Goal: Task Accomplishment & Management: Manage account settings

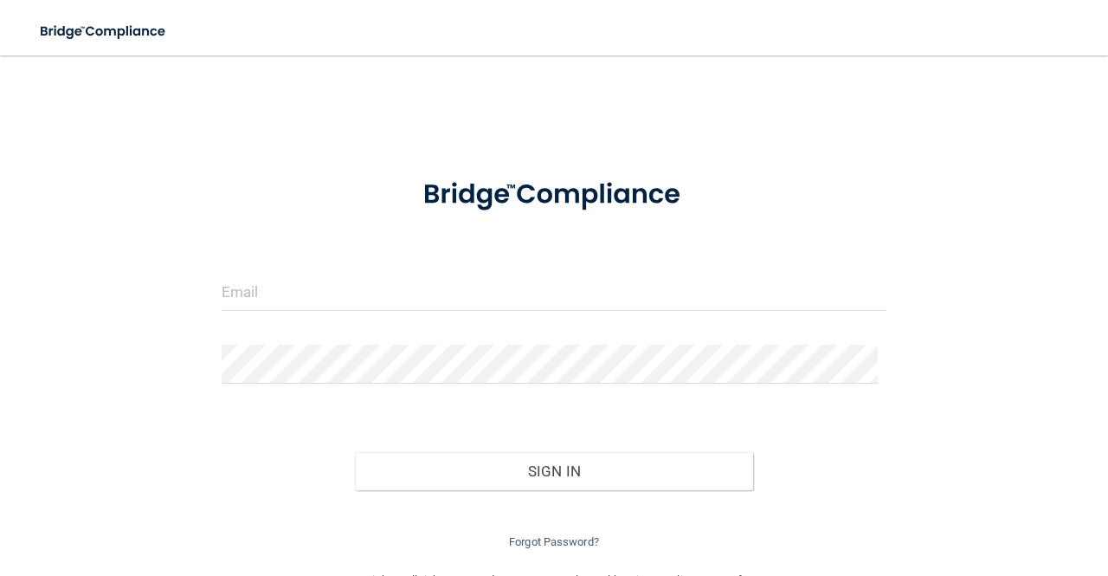
click at [483, 262] on form "Invalid email/password. You don't have permission to access that page. Sign In …" at bounding box center [554, 355] width 665 height 393
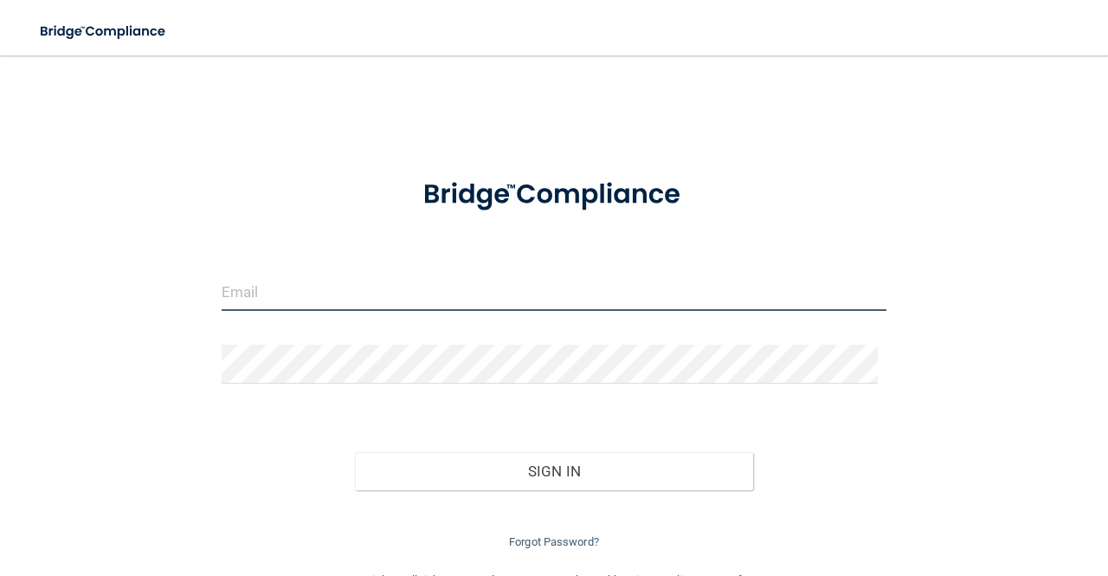
click at [279, 290] on input "email" at bounding box center [554, 291] width 665 height 39
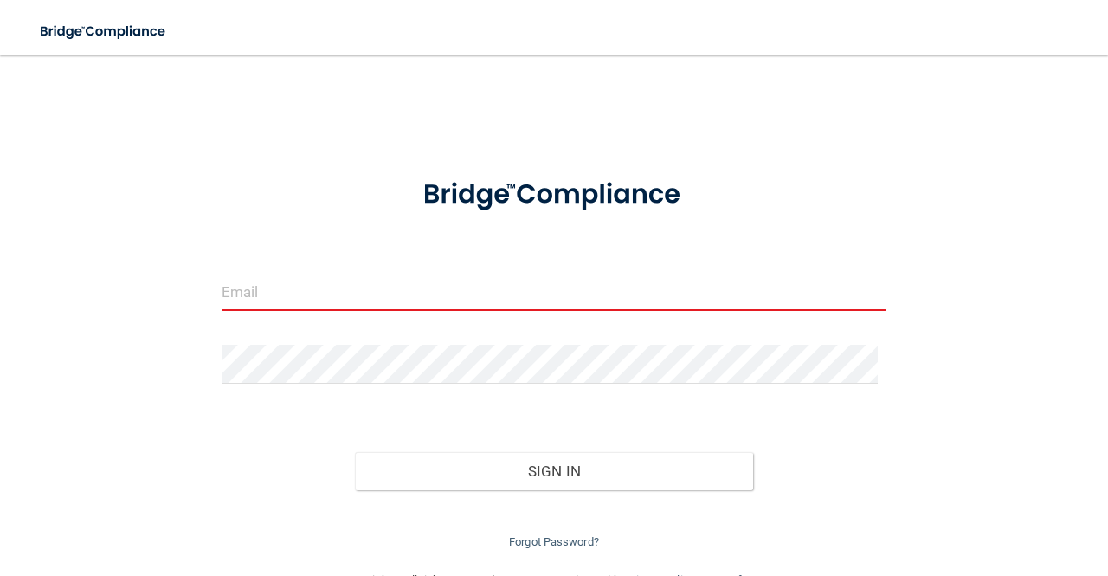
type input "[PERSON_NAME][EMAIL_ADDRESS][DOMAIN_NAME]"
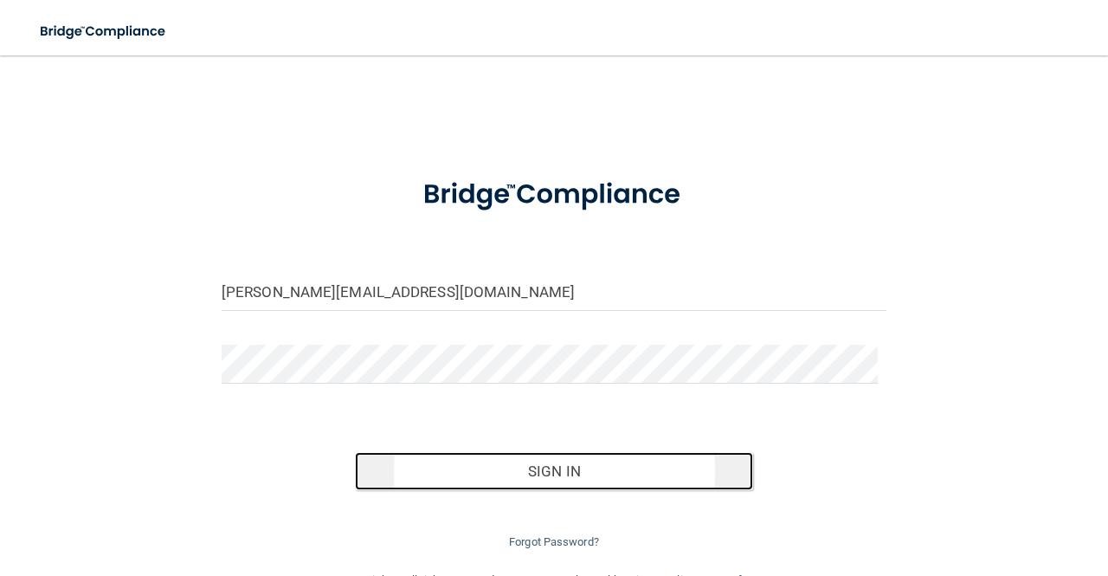
click at [526, 472] on button "Sign In" at bounding box center [554, 471] width 399 height 38
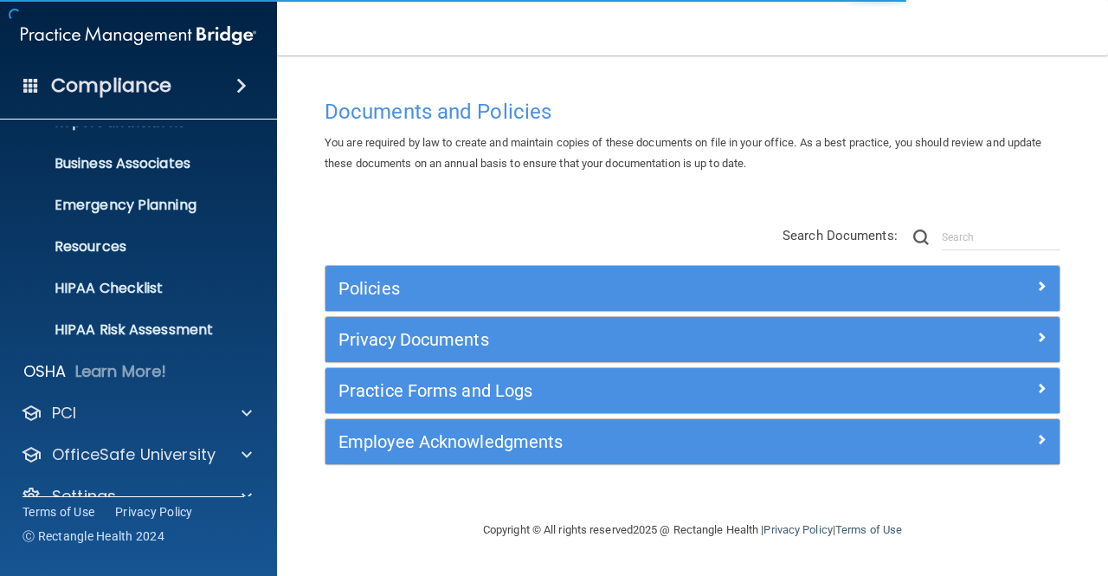
scroll to position [142, 0]
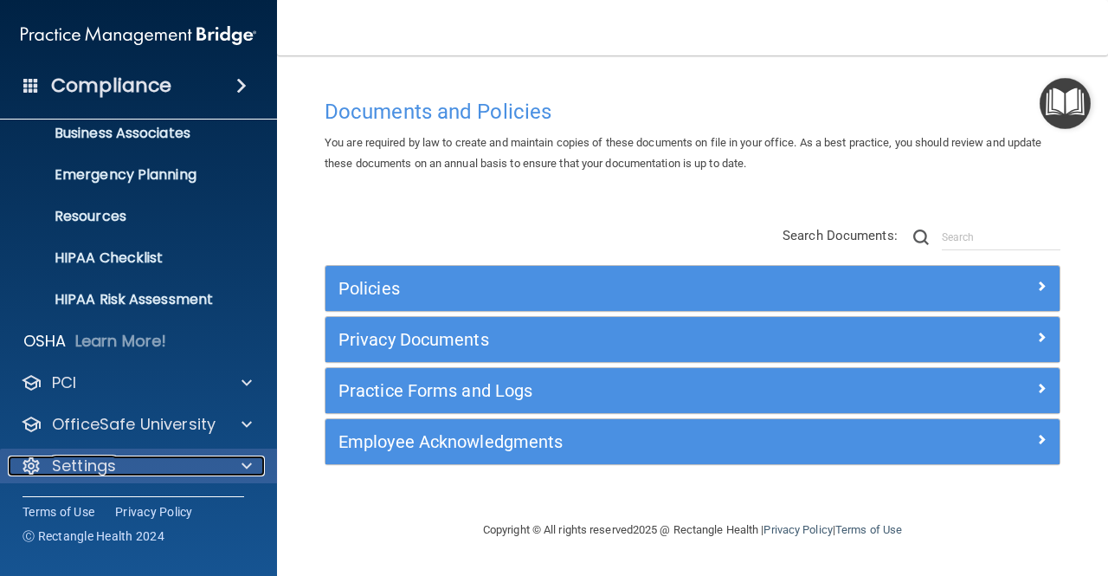
click at [155, 468] on div "Settings" at bounding box center [115, 465] width 215 height 21
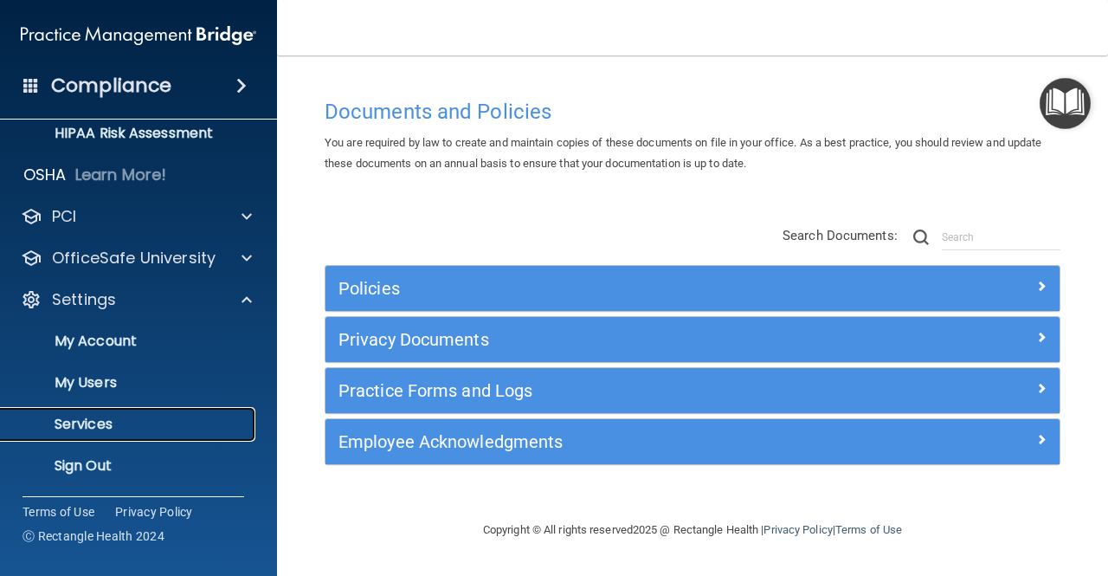
click at [97, 417] on p "Services" at bounding box center [129, 424] width 236 height 17
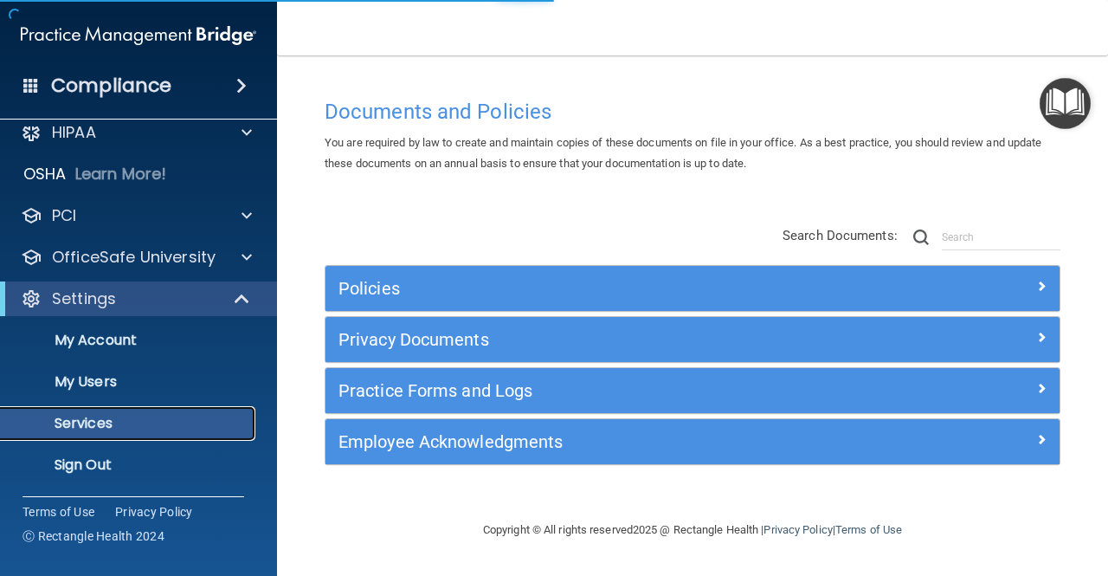
scroll to position [17, 0]
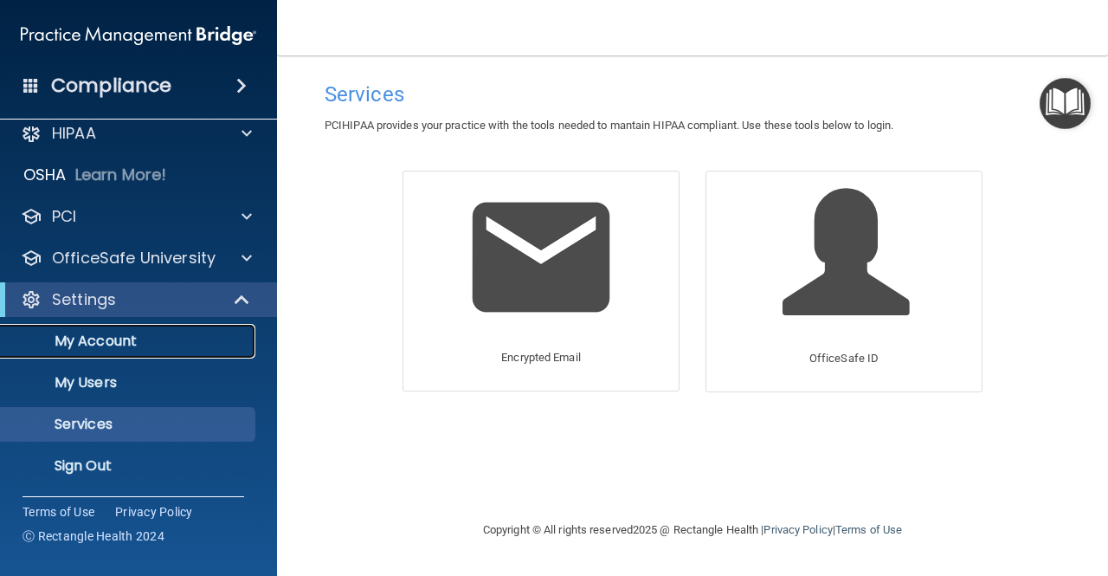
click at [112, 327] on link "My Account" at bounding box center [119, 341] width 273 height 35
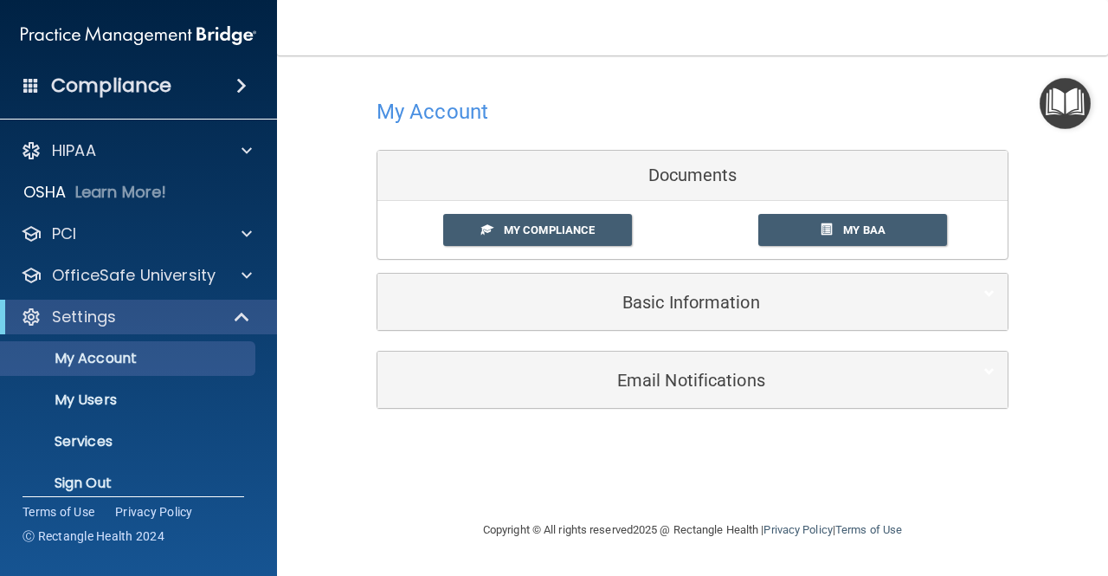
click at [236, 85] on span at bounding box center [241, 85] width 10 height 21
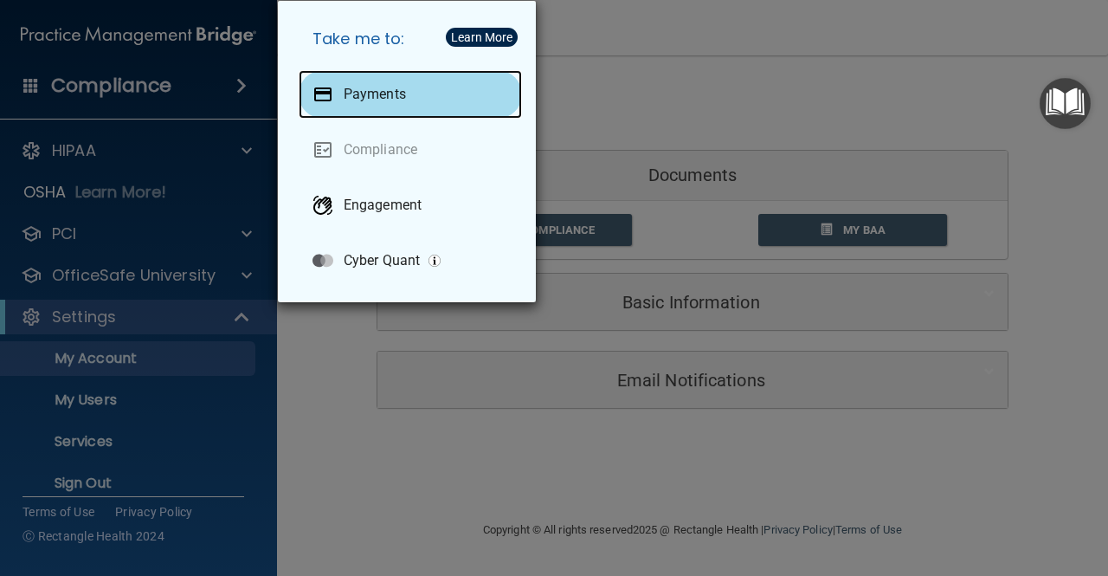
click at [444, 107] on div "Payments" at bounding box center [410, 94] width 223 height 48
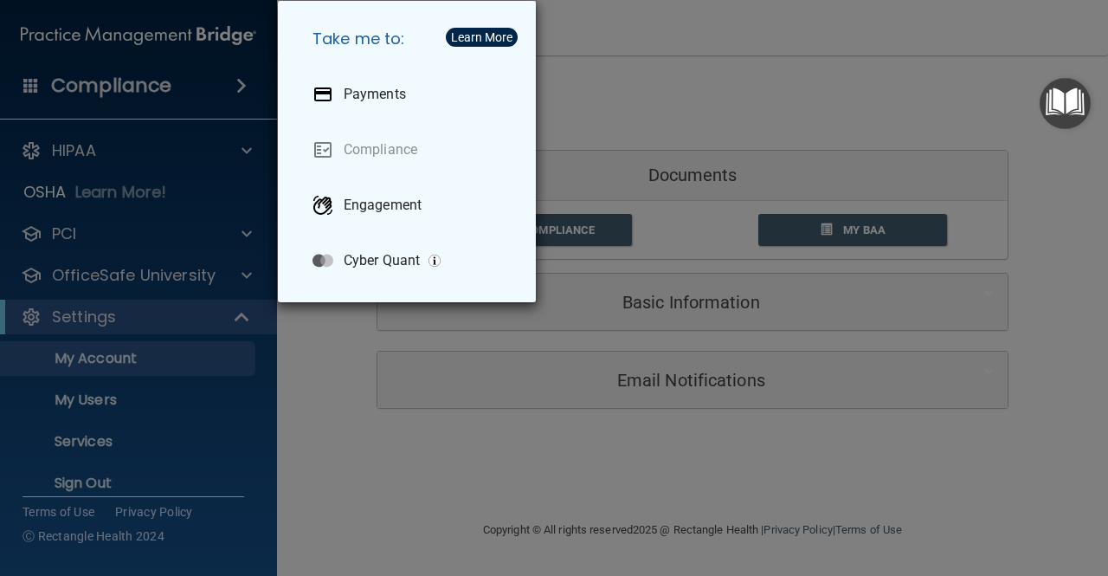
click at [597, 159] on div "Take me to: Payments Compliance Engagement Cyber Quant" at bounding box center [554, 288] width 1108 height 576
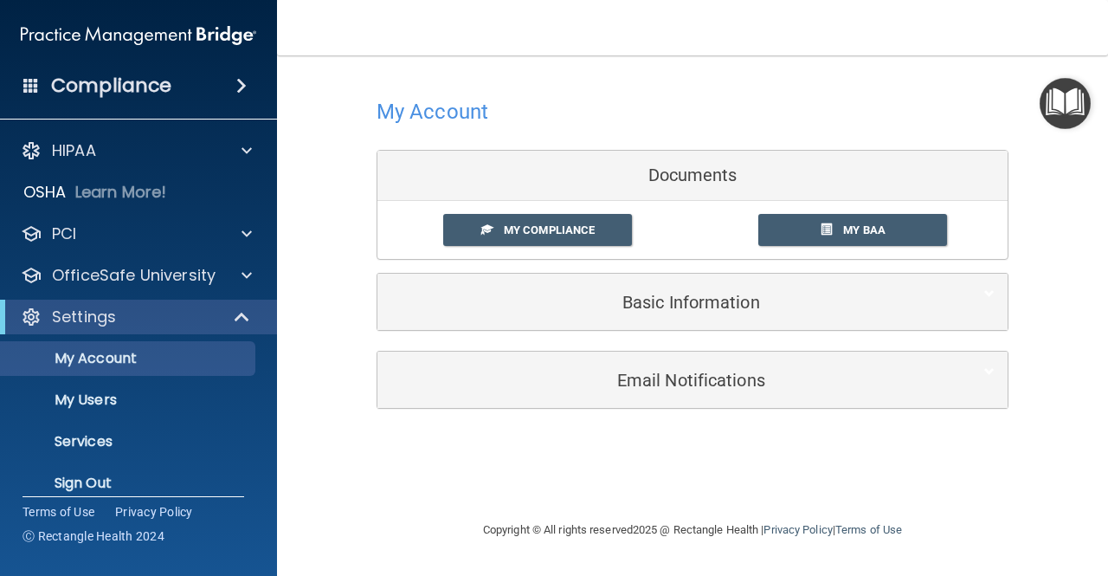
click at [205, 104] on div "Compliance" at bounding box center [138, 86] width 277 height 38
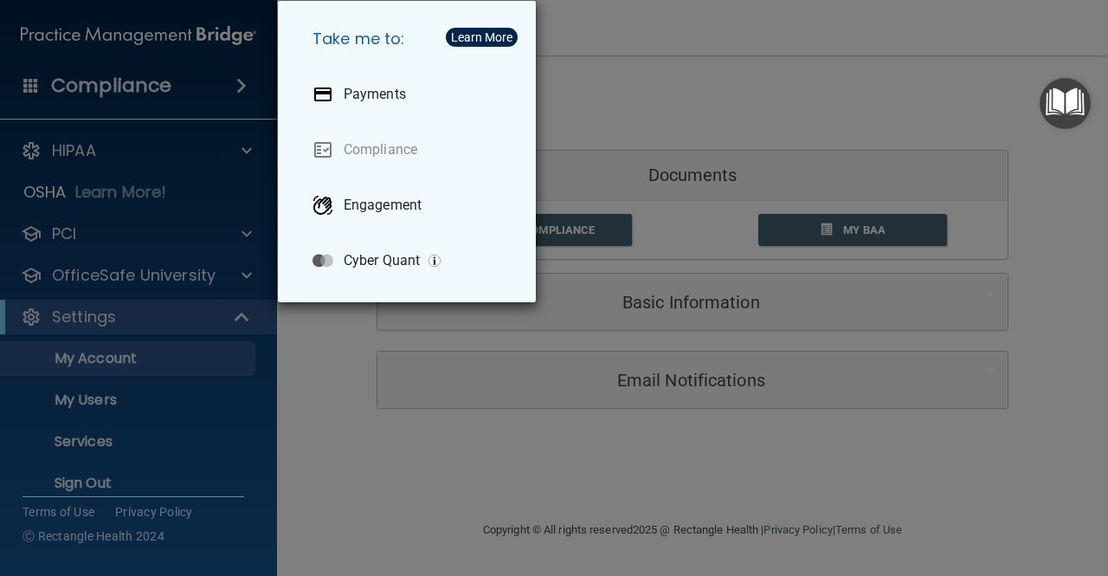
click at [764, 117] on div "Take me to: Payments Compliance Engagement Cyber Quant" at bounding box center [554, 288] width 1108 height 576
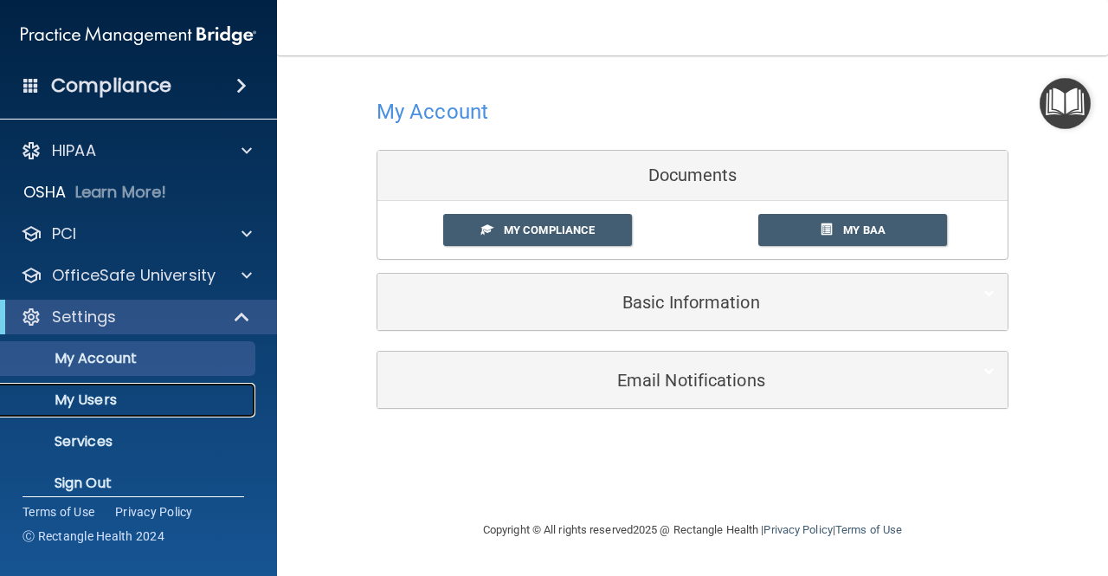
click at [88, 393] on p "My Users" at bounding box center [129, 399] width 236 height 17
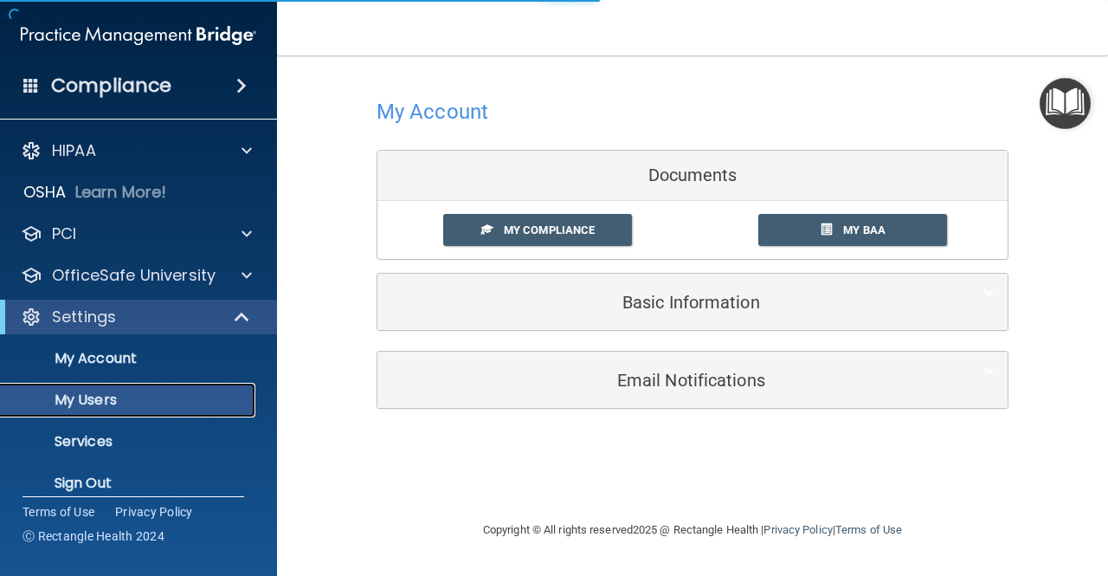
select select "20"
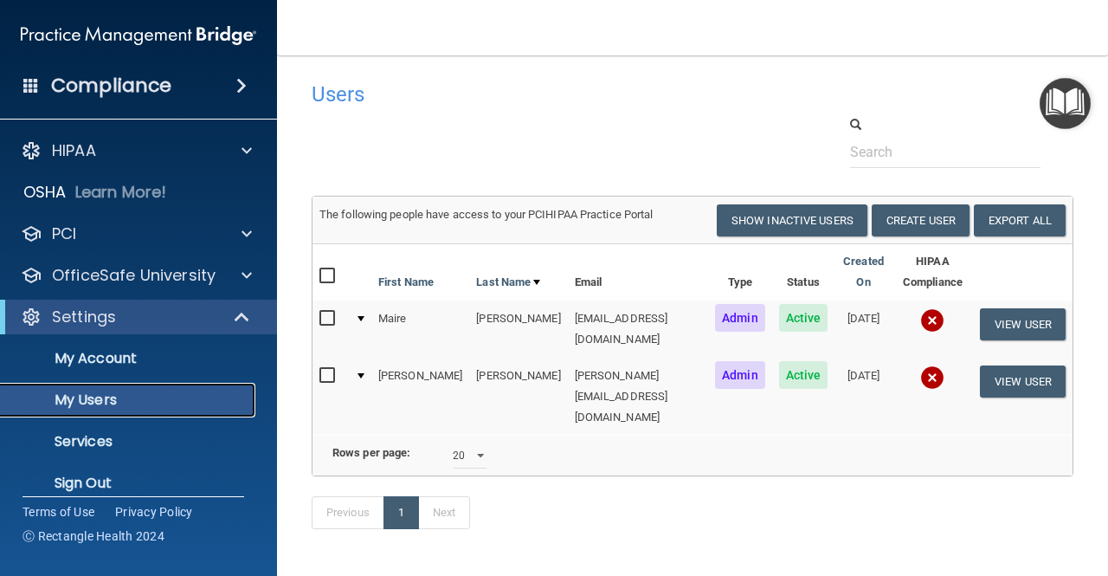
scroll to position [33, 0]
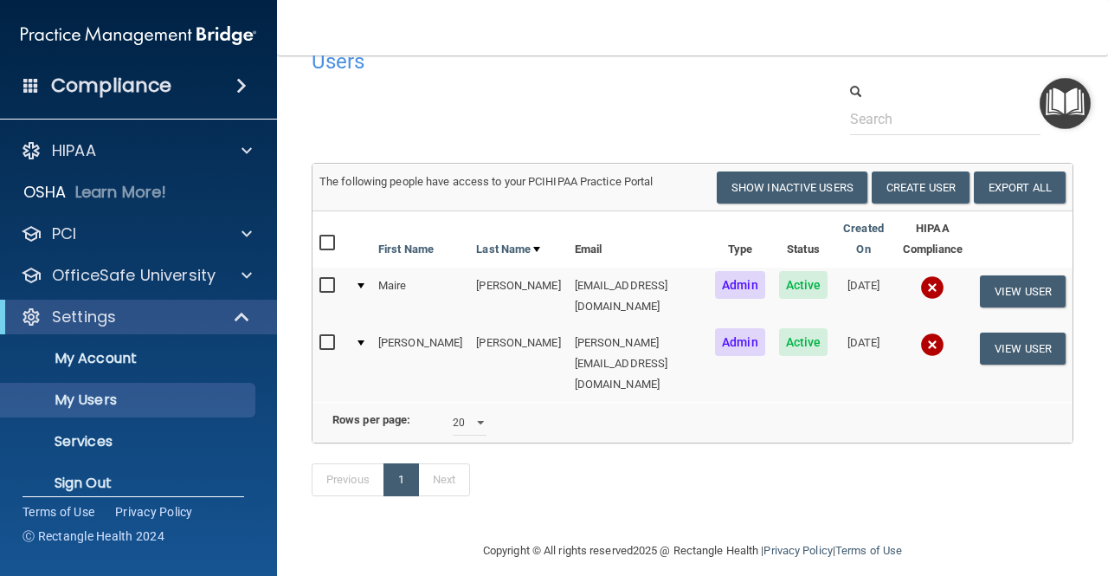
click at [750, 288] on td "Admin" at bounding box center [740, 296] width 64 height 57
click at [803, 285] on span "Active" at bounding box center [803, 285] width 49 height 28
click at [320, 281] on input "checkbox" at bounding box center [330, 286] width 20 height 14
checkbox input "true"
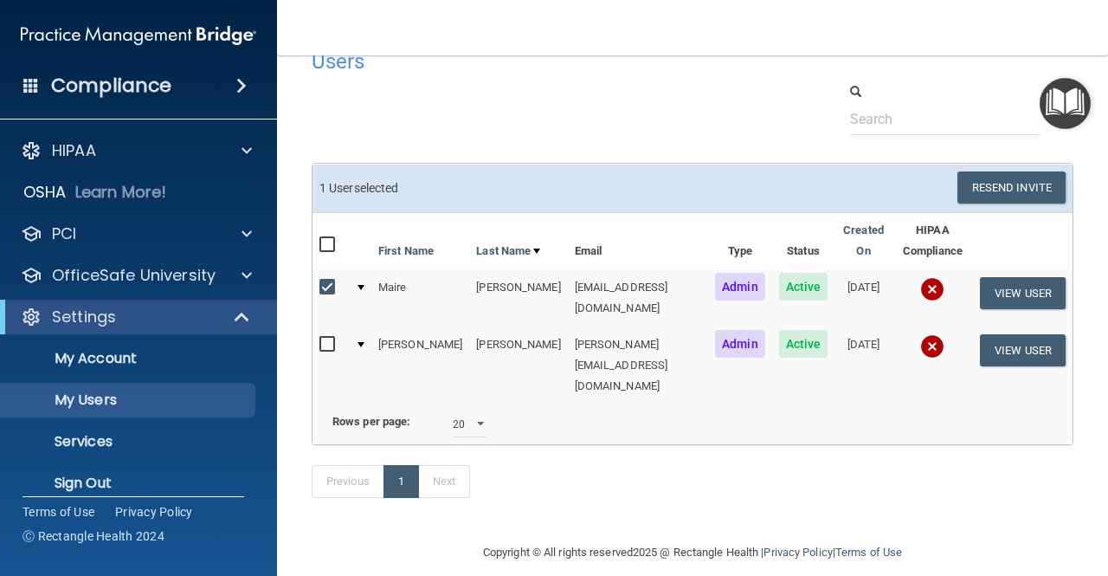
click at [326, 338] on input "checkbox" at bounding box center [330, 345] width 20 height 14
checkbox input "true"
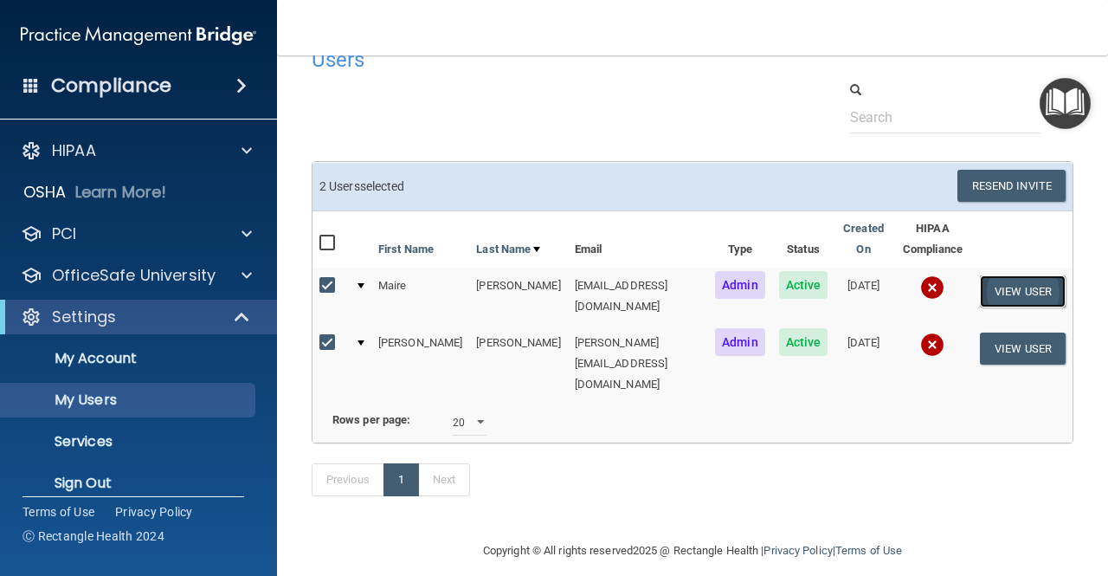
click at [1011, 290] on button "View User" at bounding box center [1023, 291] width 86 height 32
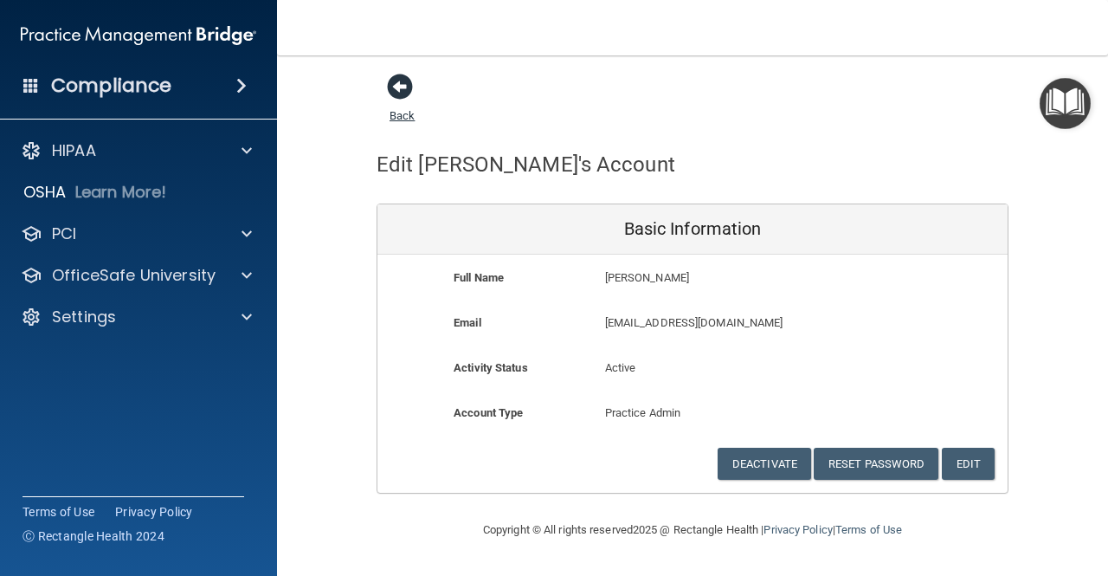
click at [394, 87] on span at bounding box center [400, 87] width 26 height 26
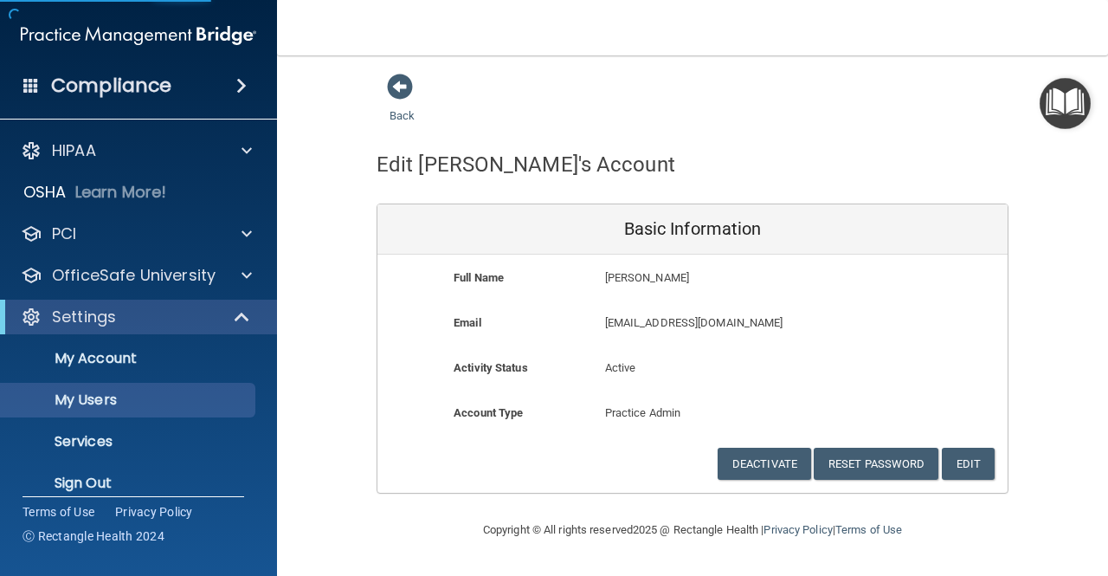
select select "20"
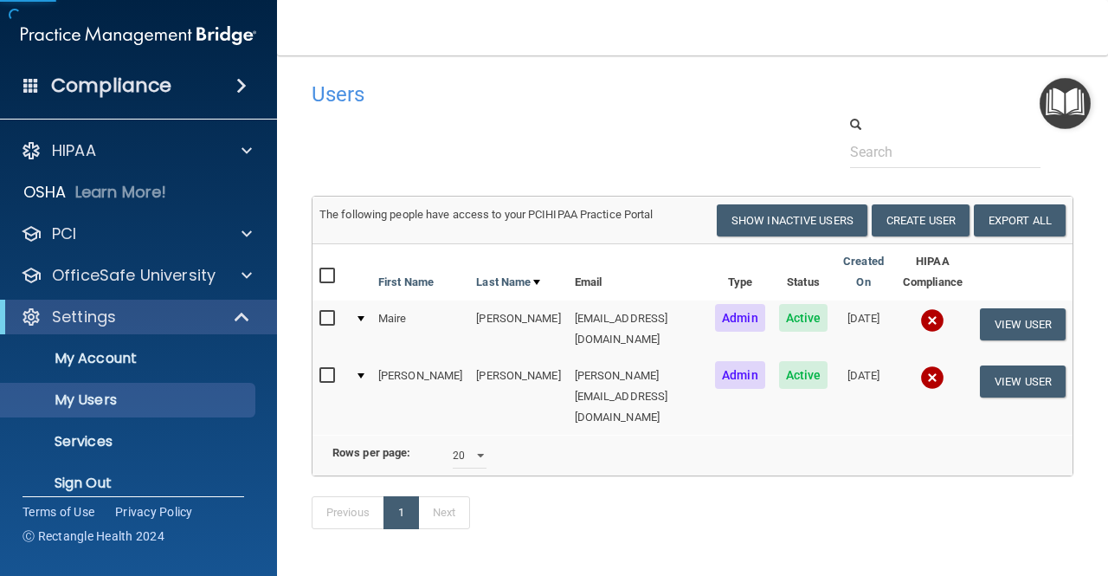
scroll to position [33, 0]
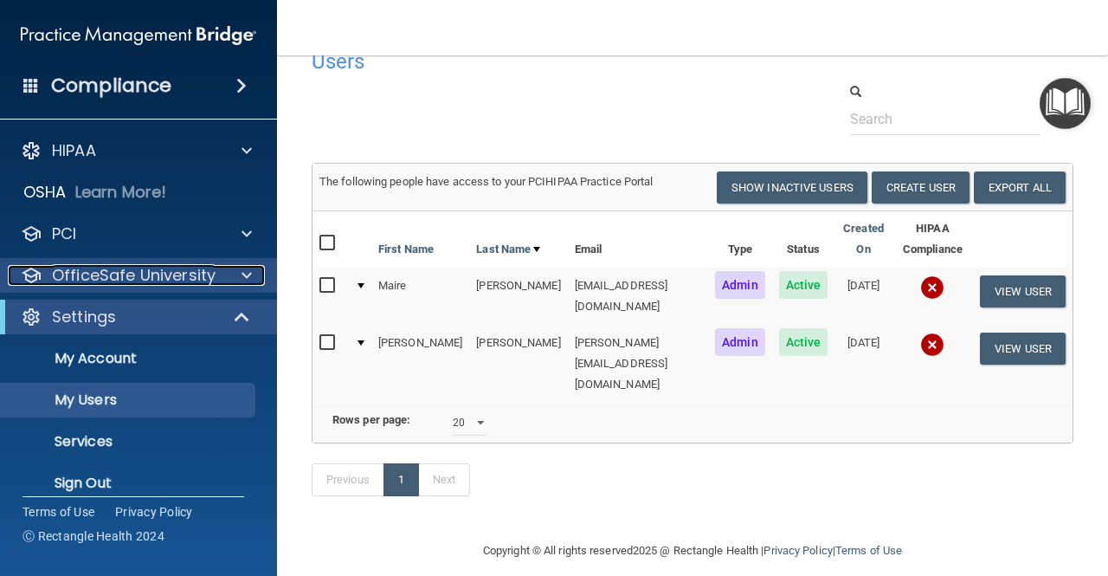
click at [151, 266] on p "OfficeSafe University" at bounding box center [134, 275] width 164 height 21
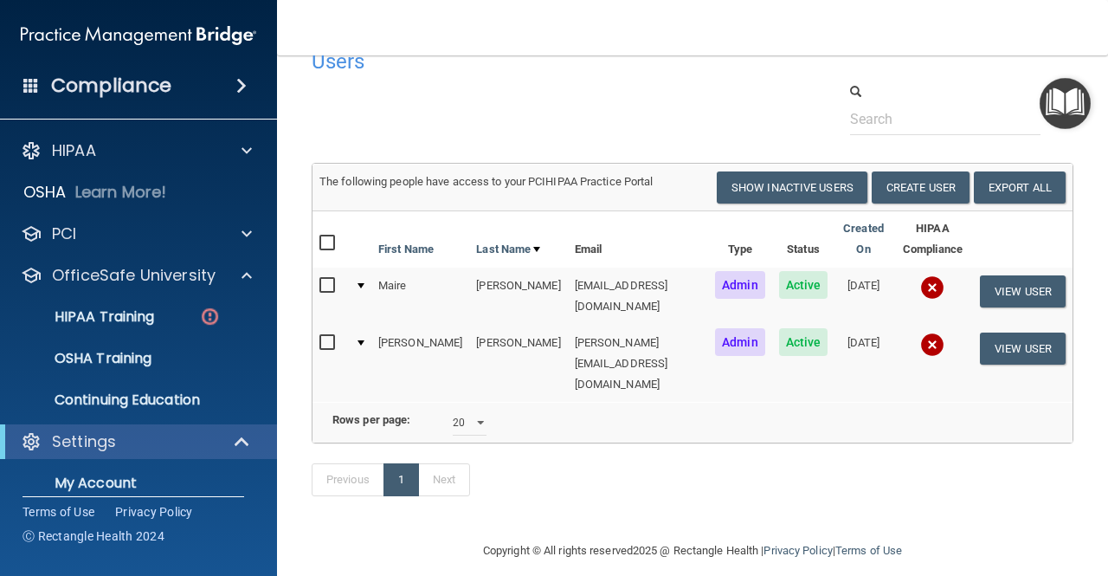
drag, startPoint x: 230, startPoint y: 87, endPoint x: 228, endPoint y: 77, distance: 10.7
click at [228, 77] on div "Compliance" at bounding box center [138, 86] width 277 height 38
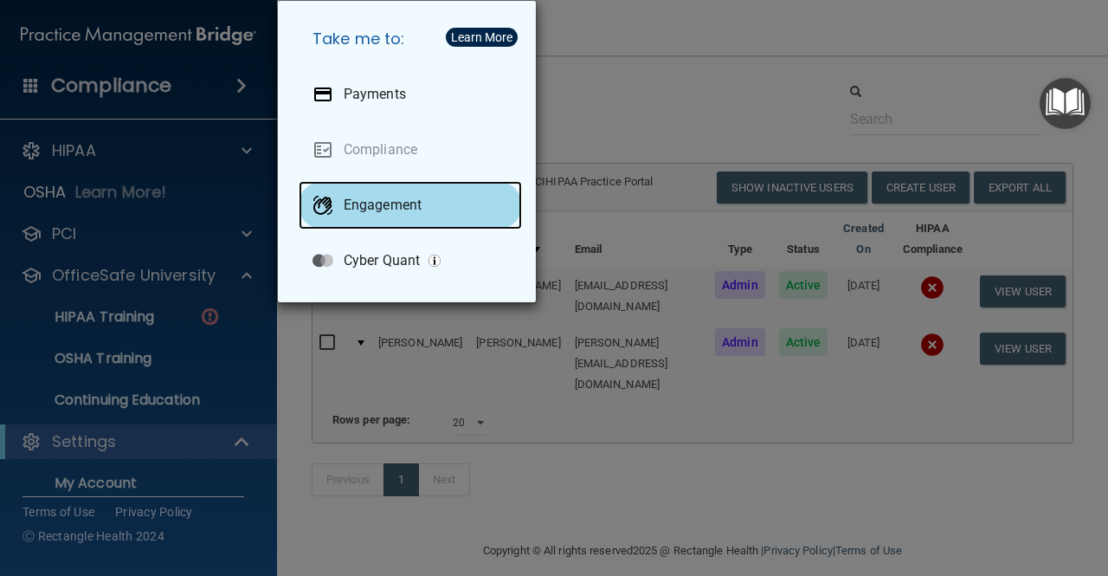
click at [384, 210] on p "Engagement" at bounding box center [383, 205] width 78 height 17
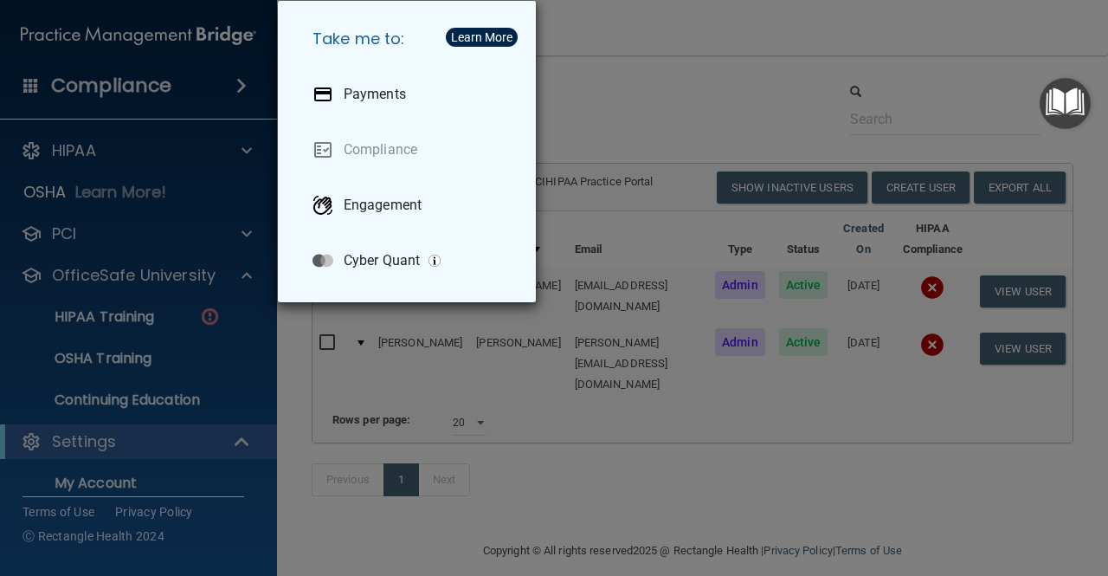
click at [774, 25] on div "Take me to: Payments Compliance Engagement Cyber Quant" at bounding box center [554, 288] width 1108 height 576
